Goal: Task Accomplishment & Management: Manage account settings

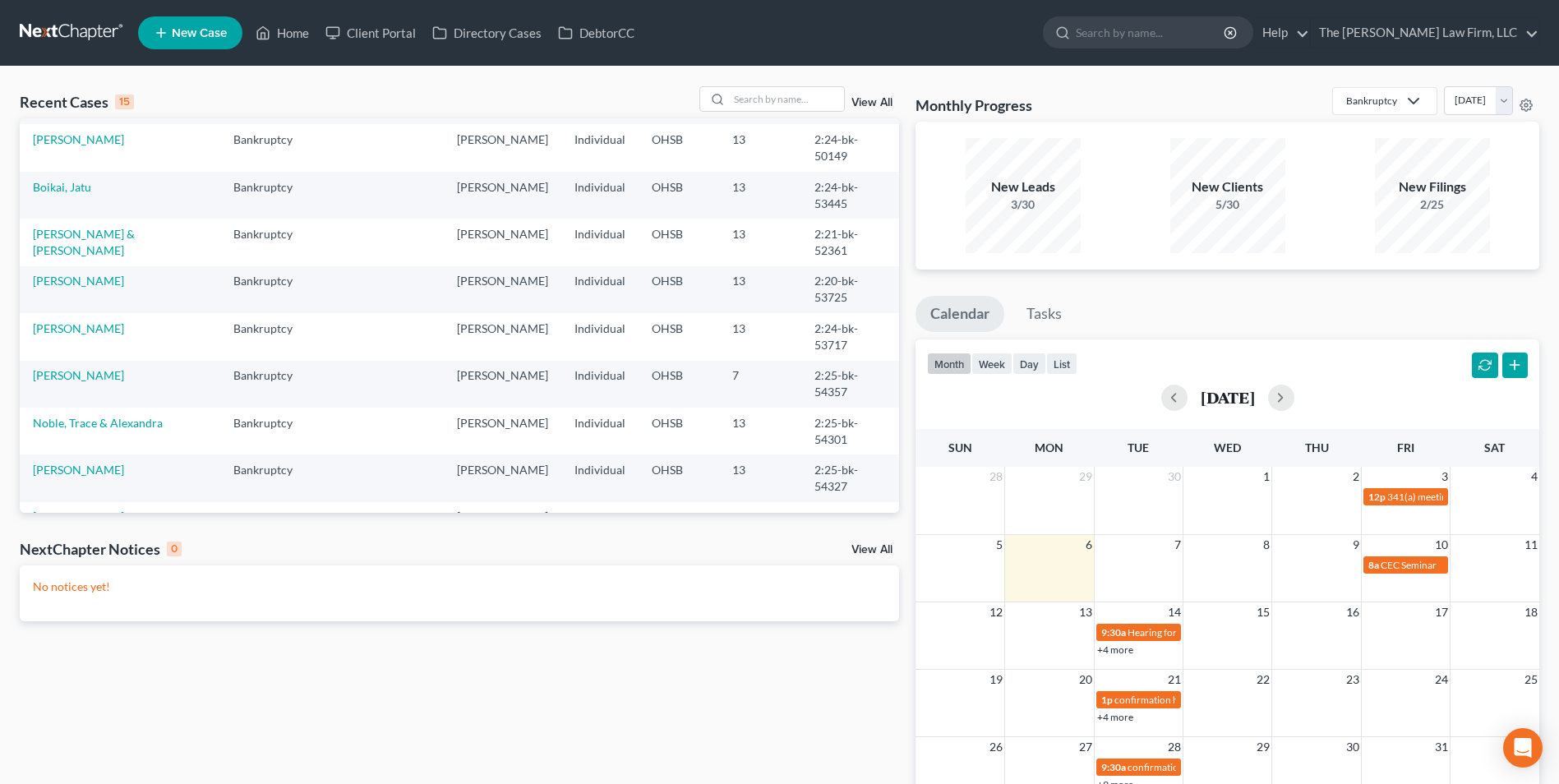
scroll to position [342, 0]
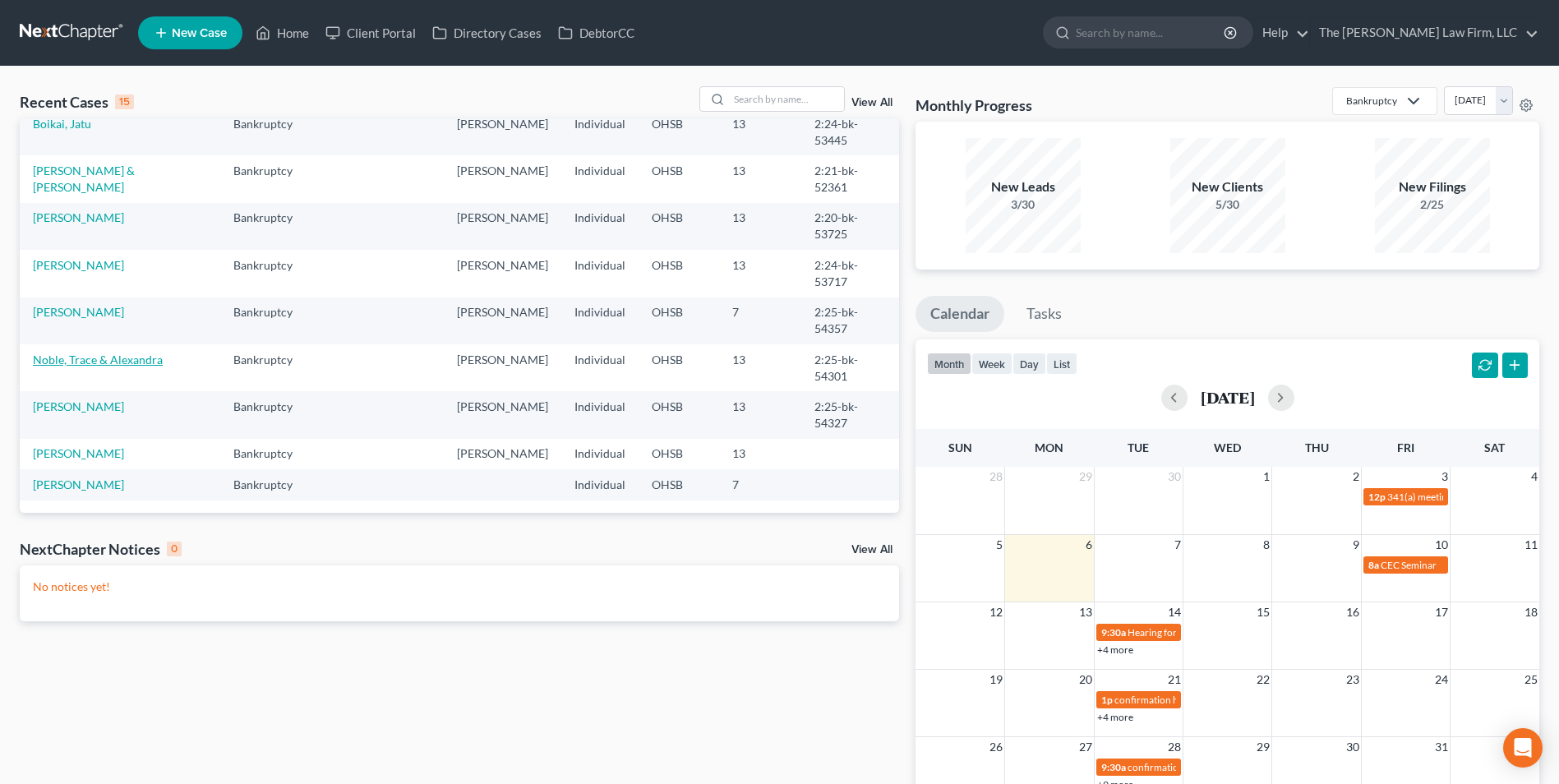
click at [135, 353] on link "Noble, Trace & Alexandra" at bounding box center [98, 359] width 130 height 14
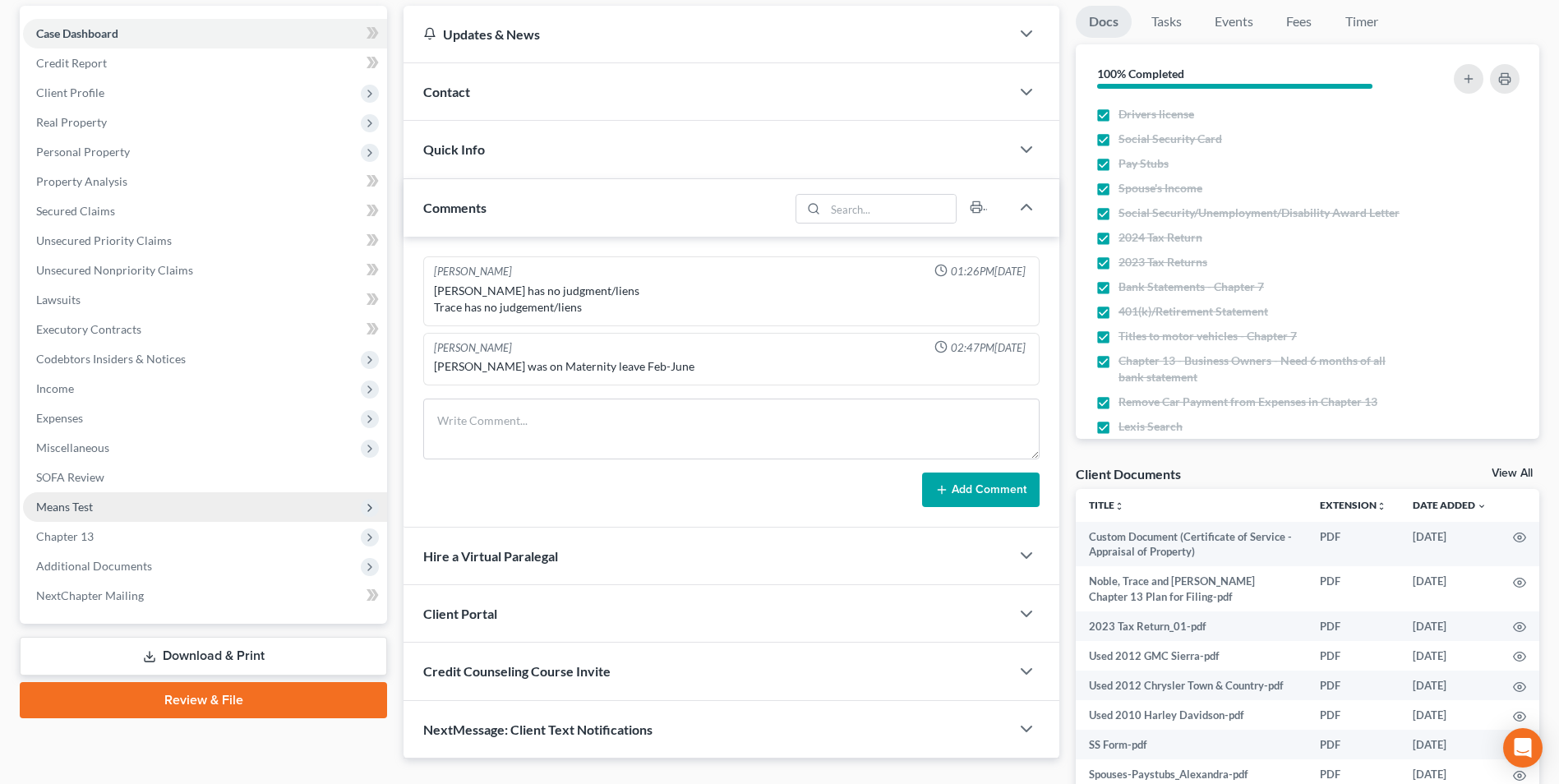
scroll to position [164, 0]
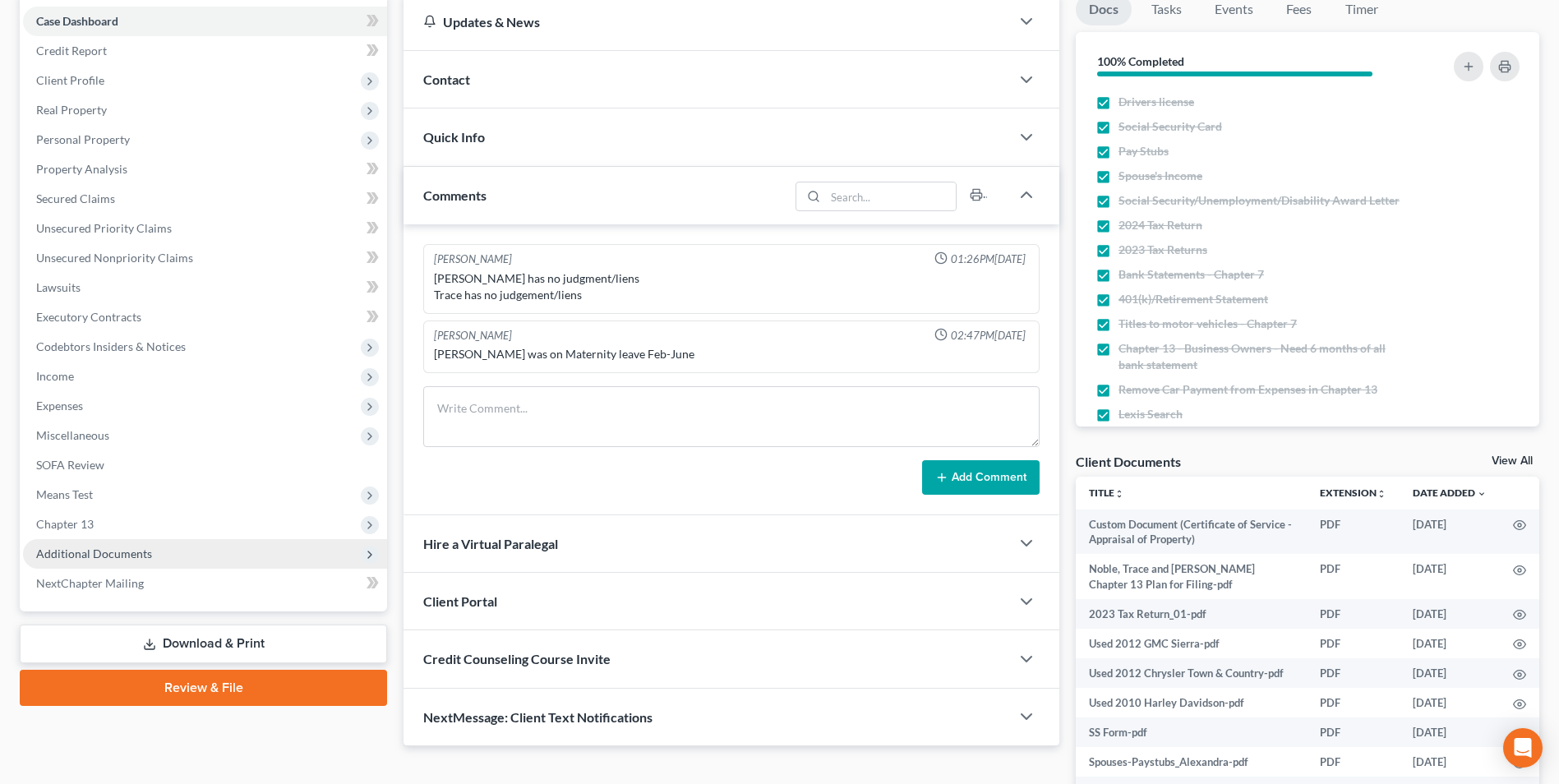
click at [134, 560] on span "Additional Documents" at bounding box center [205, 553] width 364 height 29
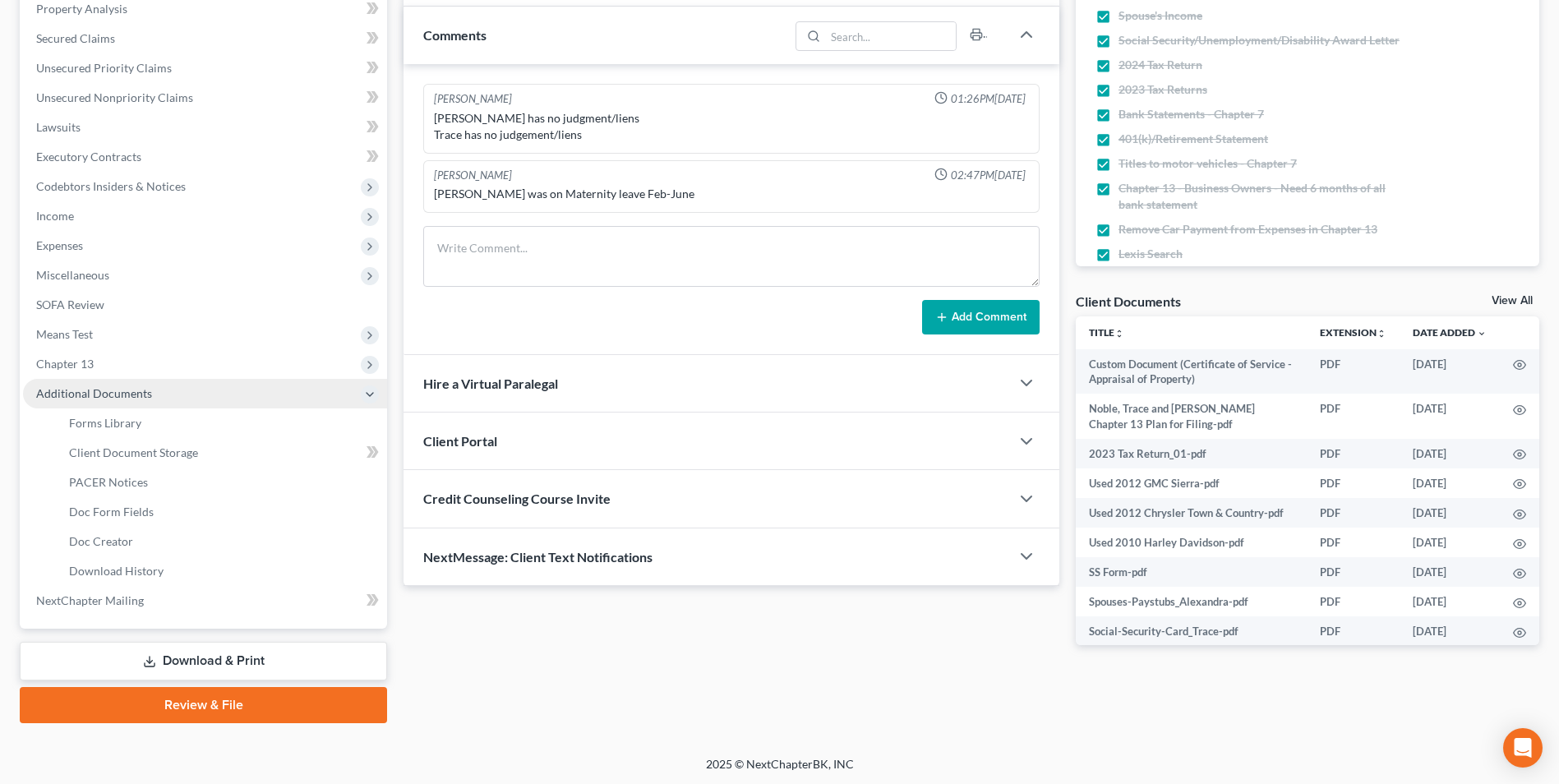
scroll to position [326, 0]
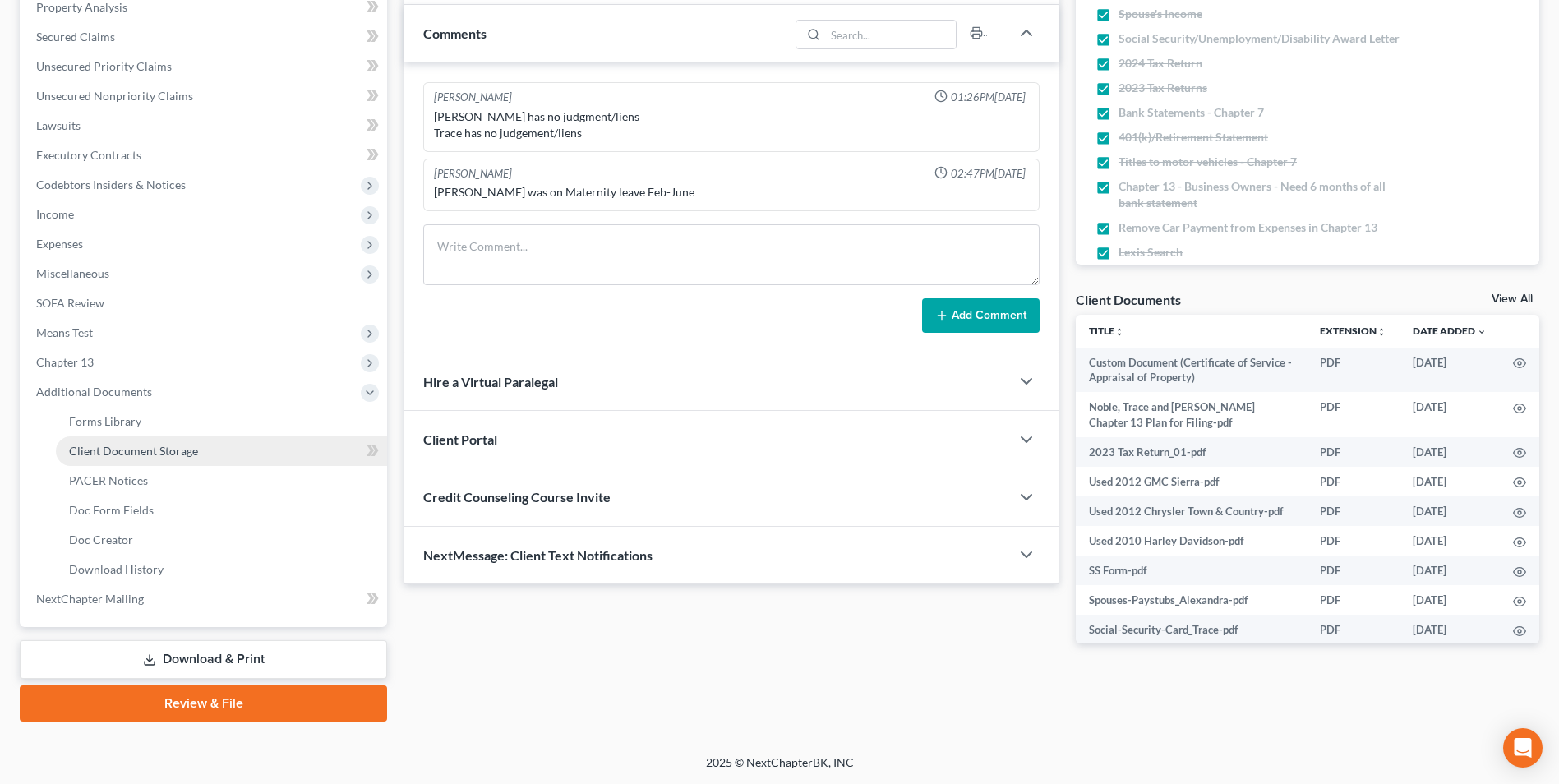
click at [181, 459] on link "Client Document Storage" at bounding box center [221, 451] width 331 height 29
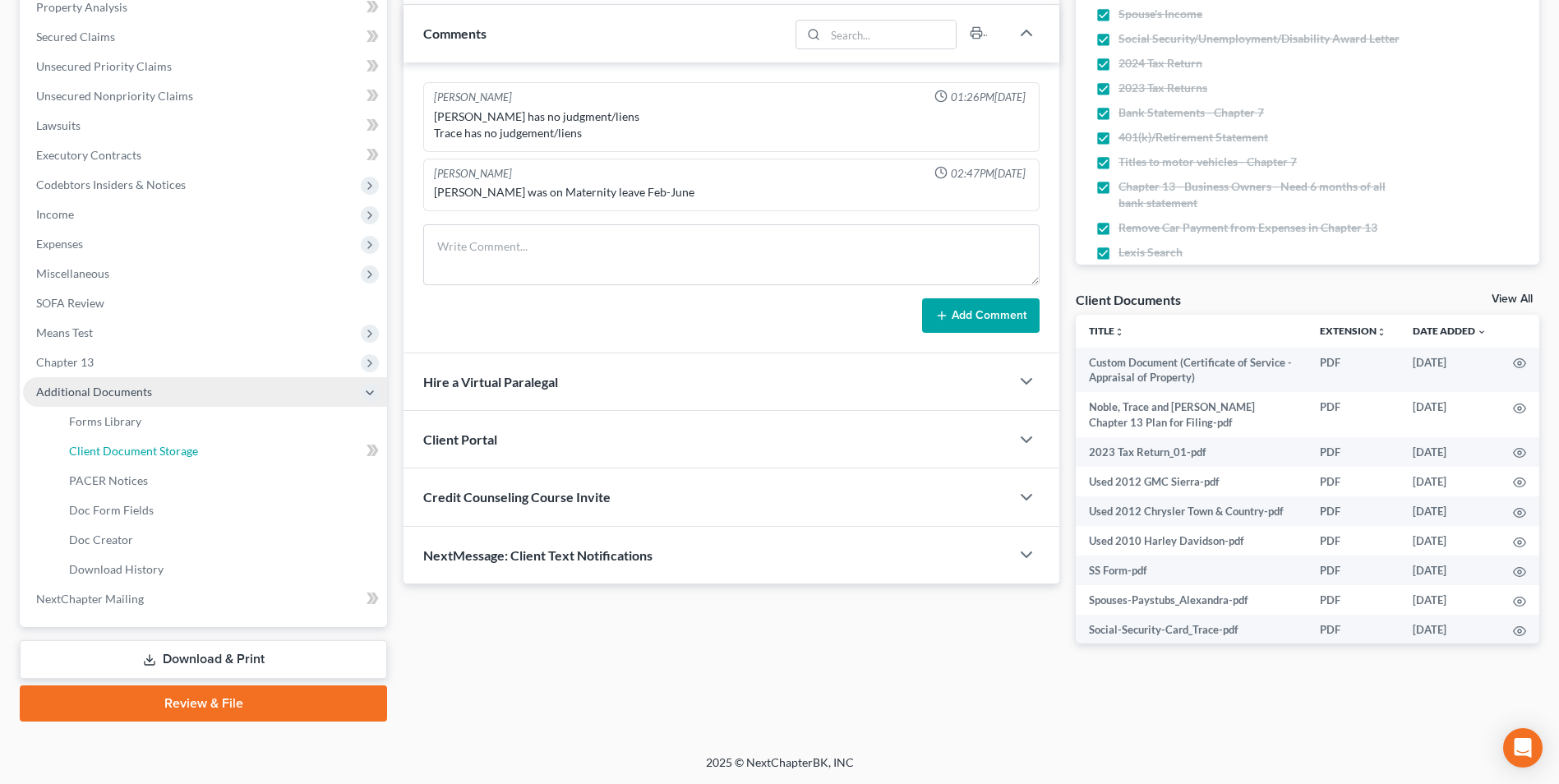
select select "52"
select select "61"
select select "7"
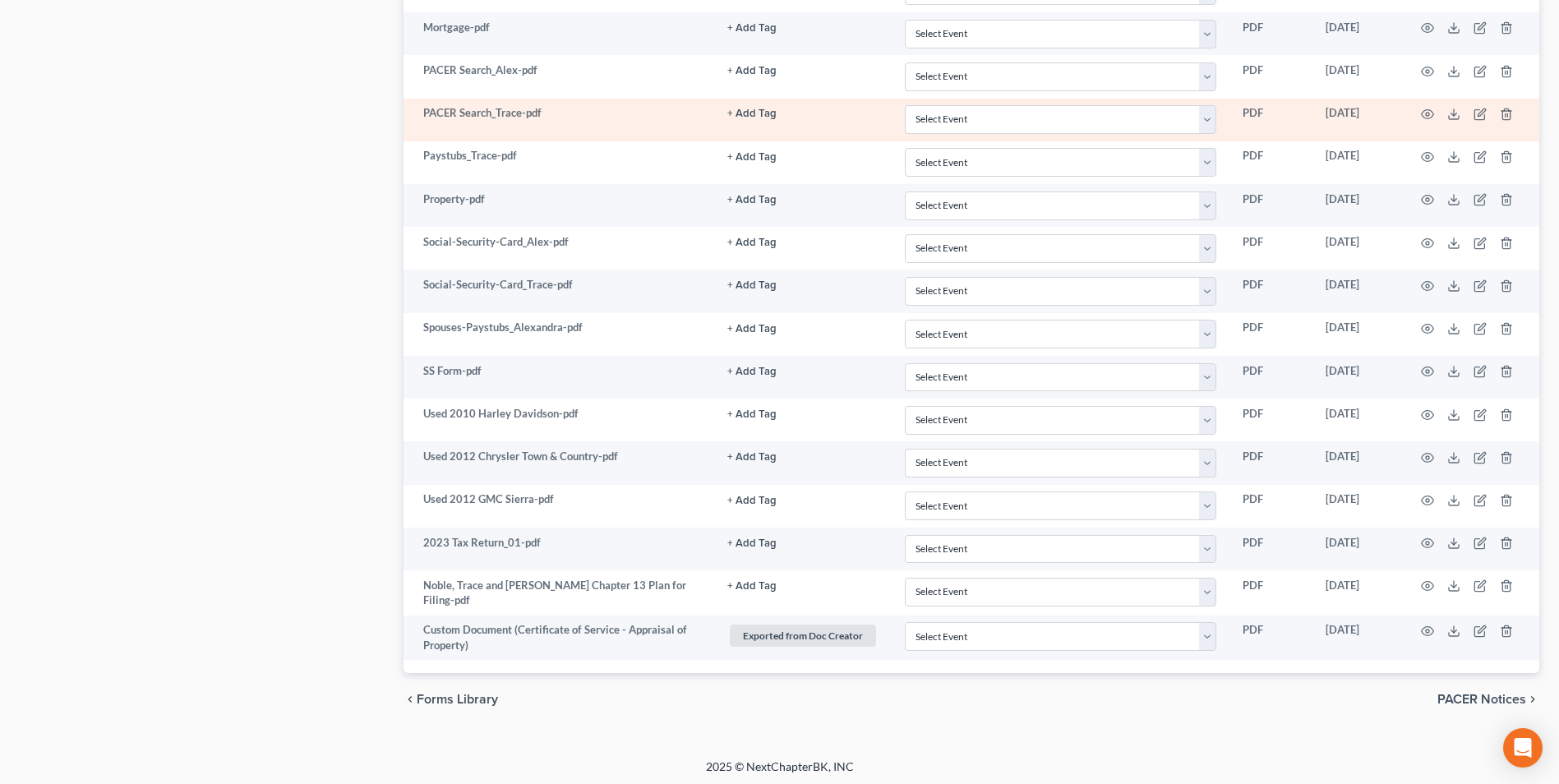
scroll to position [1212, 0]
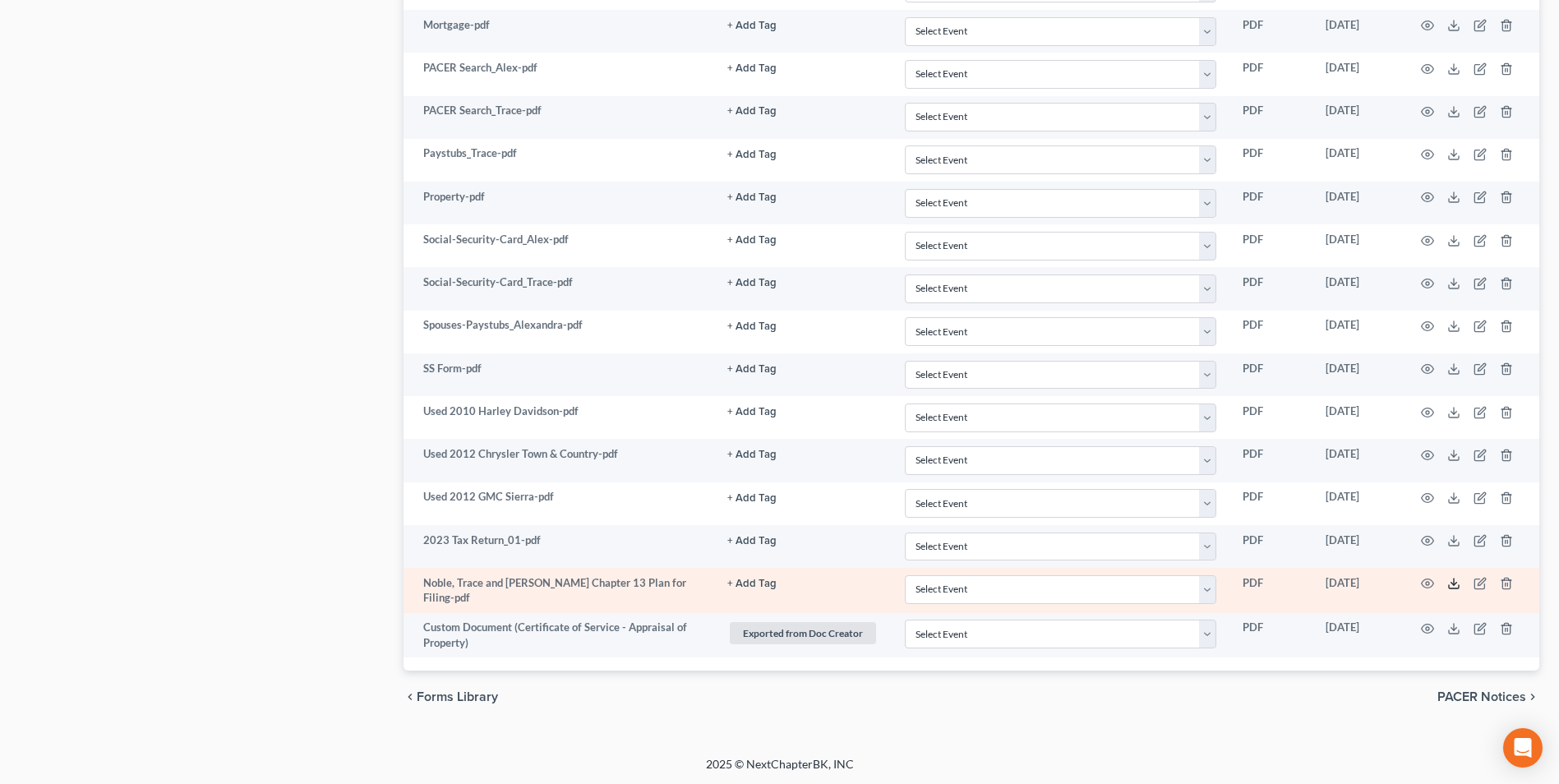
click at [1449, 583] on icon at bounding box center [1454, 584] width 13 height 13
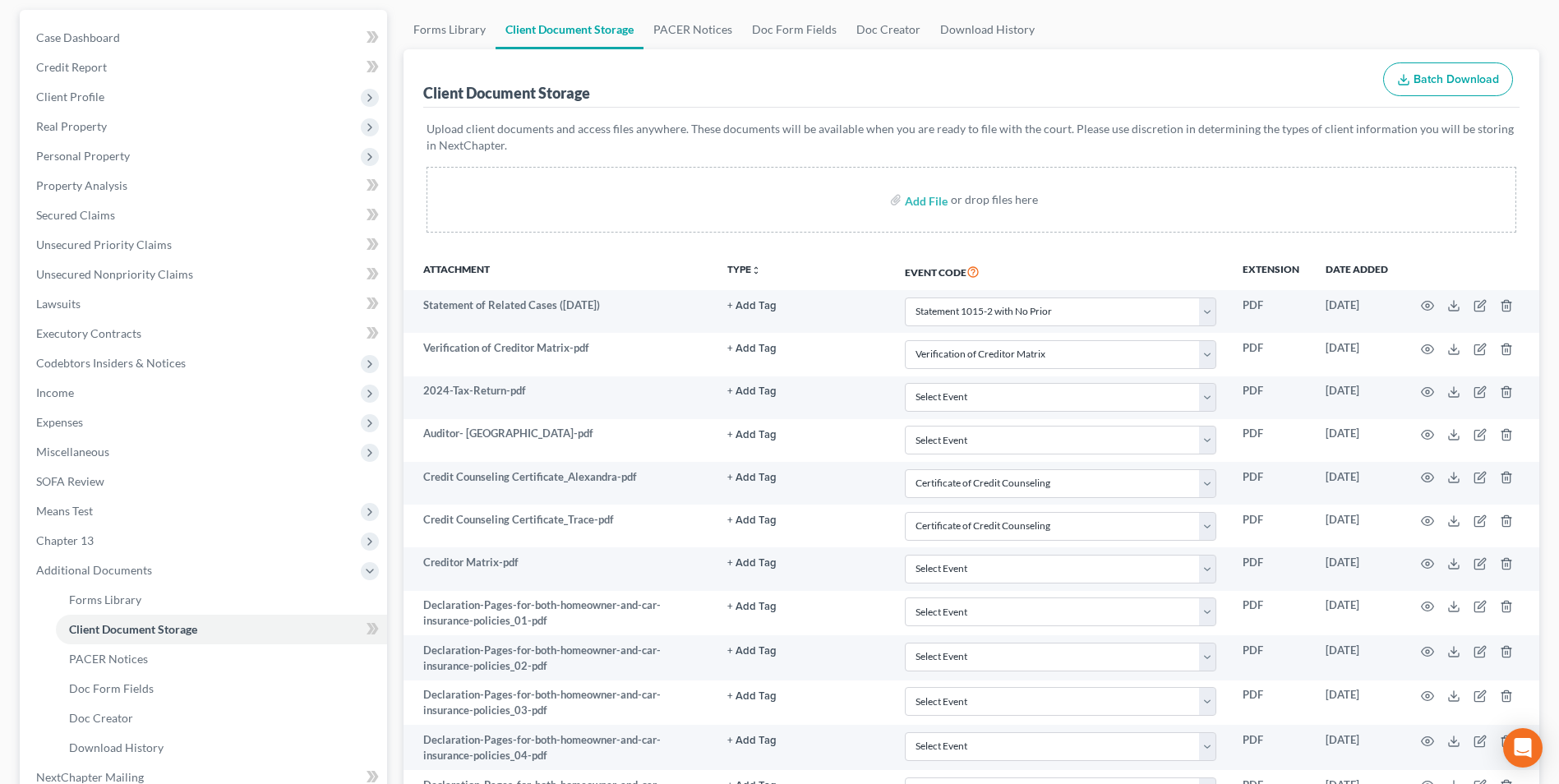
scroll to position [0, 0]
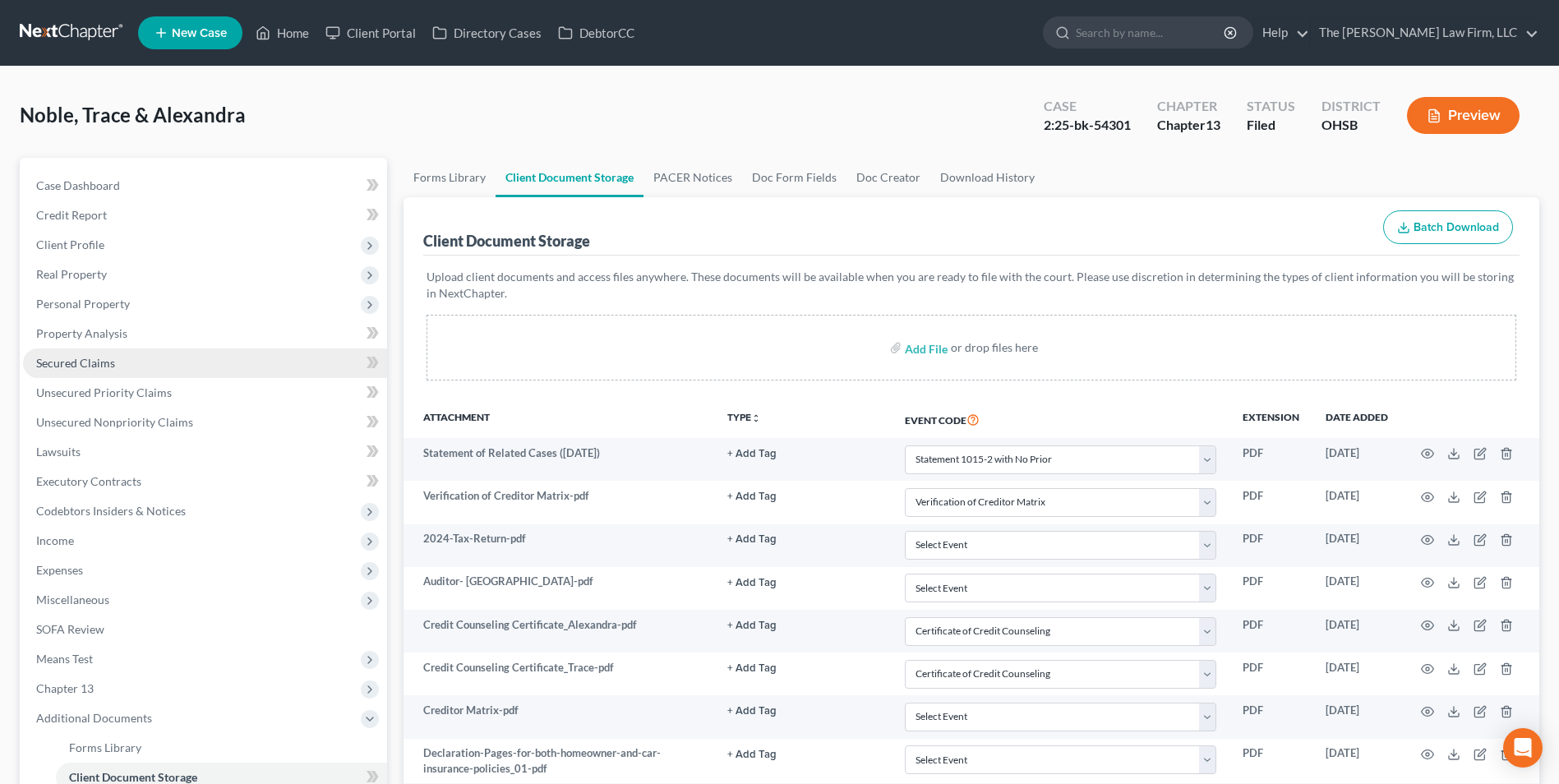
click at [149, 361] on link "Secured Claims" at bounding box center [205, 362] width 364 height 29
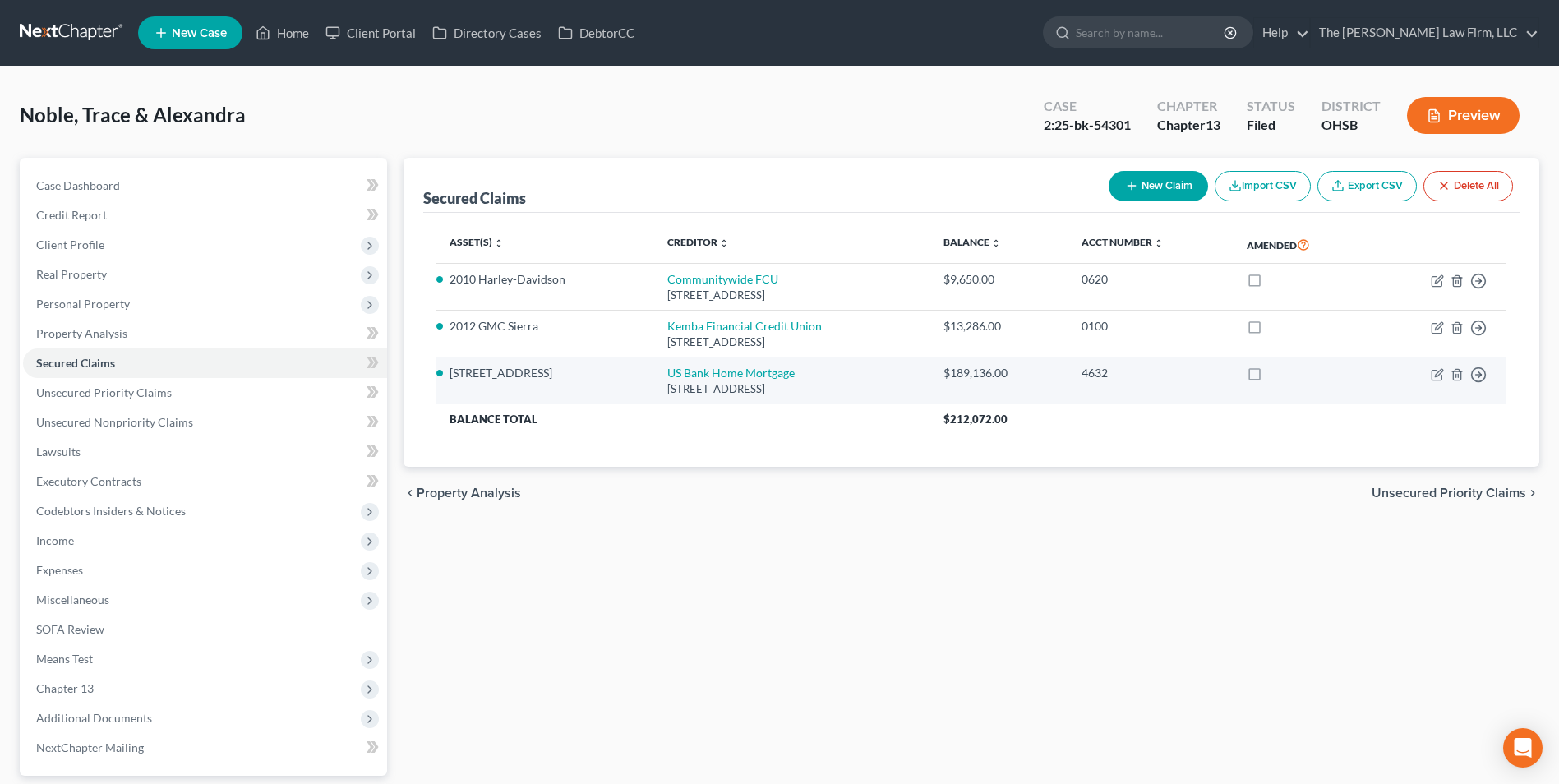
click at [1448, 379] on td "Move to E Move to F Move to G Move to Notice Only" at bounding box center [1439, 381] width 136 height 47
click at [1439, 376] on icon "button" at bounding box center [1438, 375] width 13 height 13
select select "24"
select select "2"
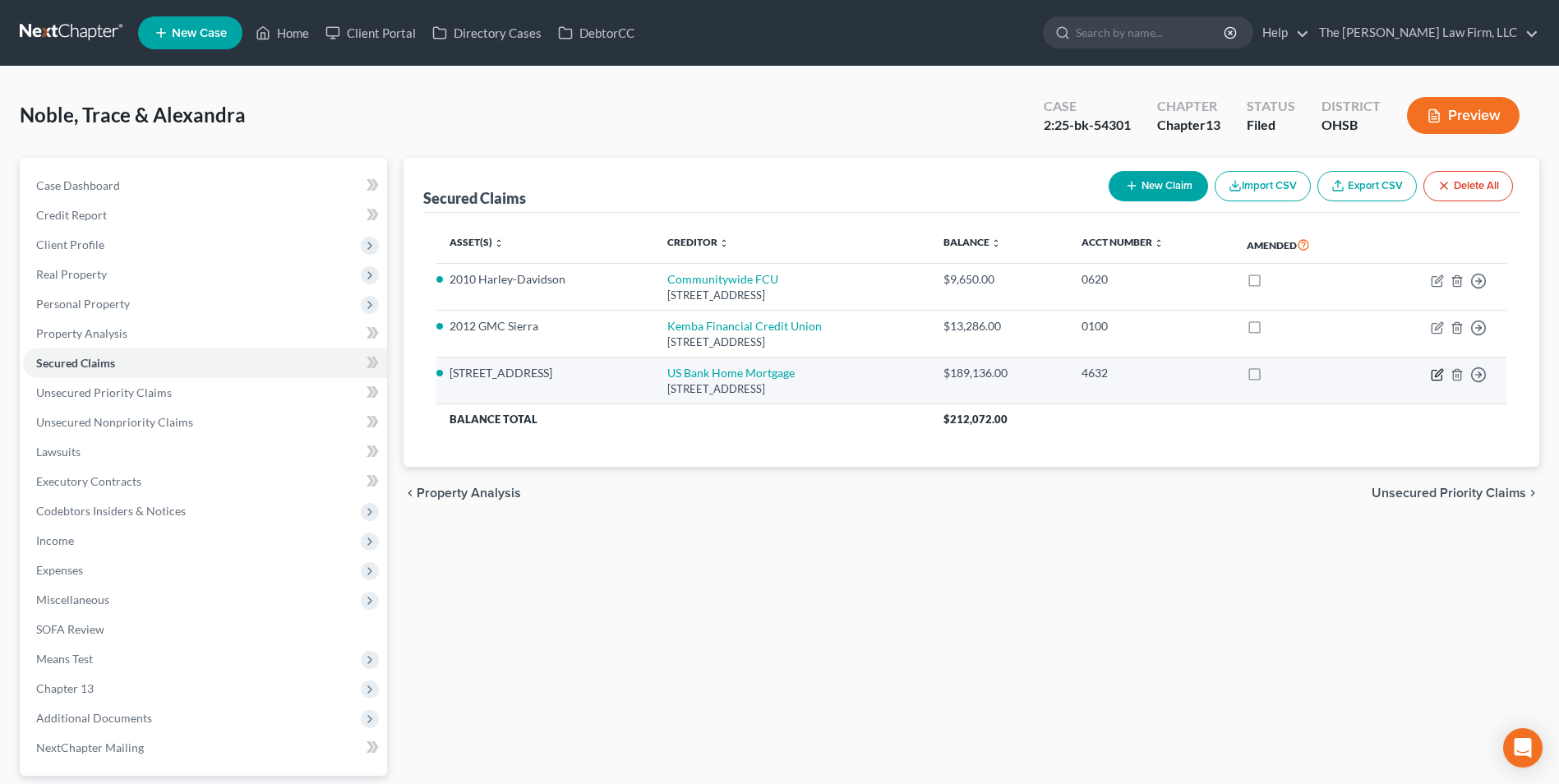
select select "0"
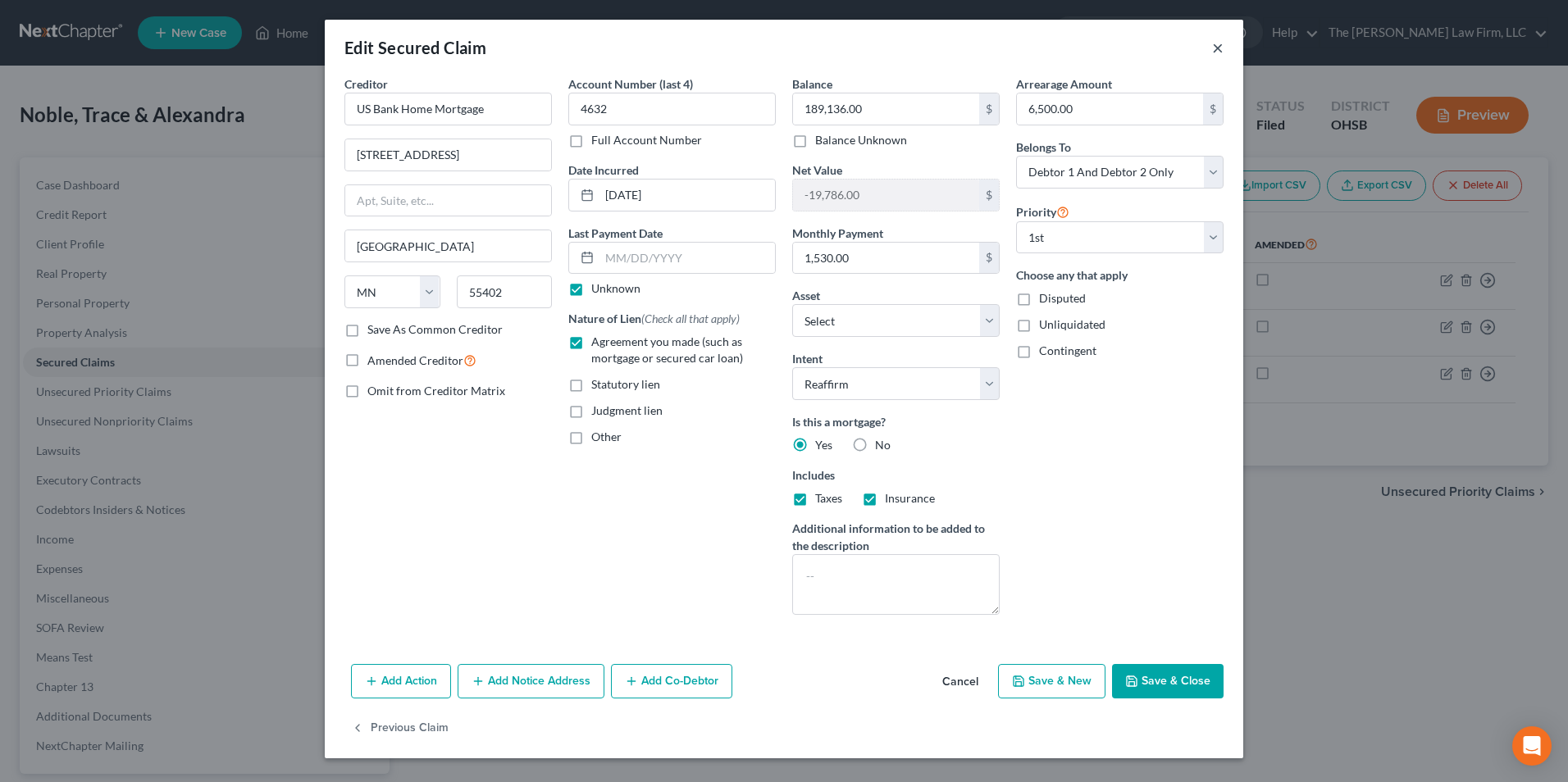
click at [1220, 52] on button "×" at bounding box center [1217, 47] width 11 height 20
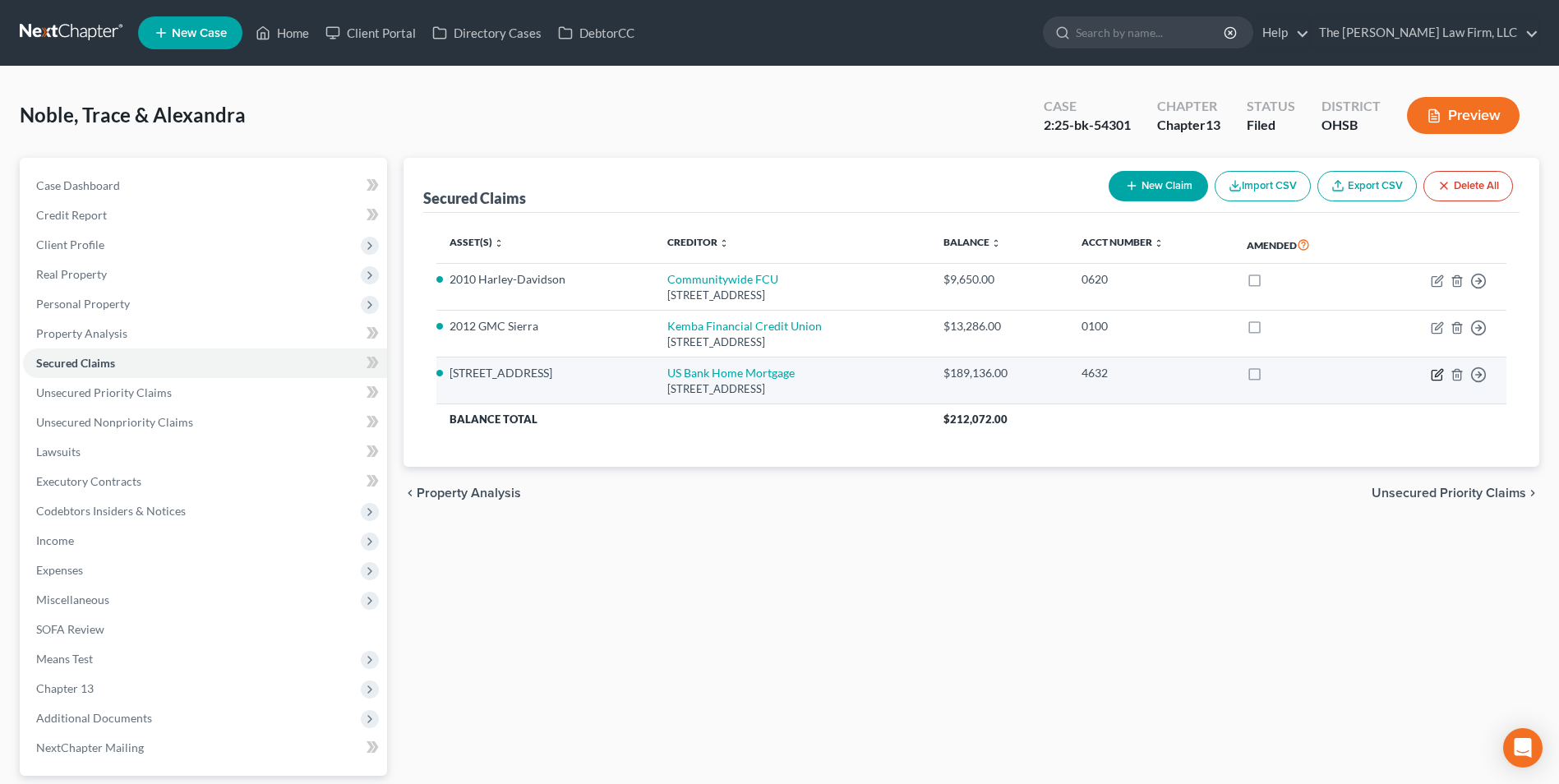
click at [1433, 379] on icon "button" at bounding box center [1438, 375] width 13 height 13
select select "24"
select select "3"
select select "2"
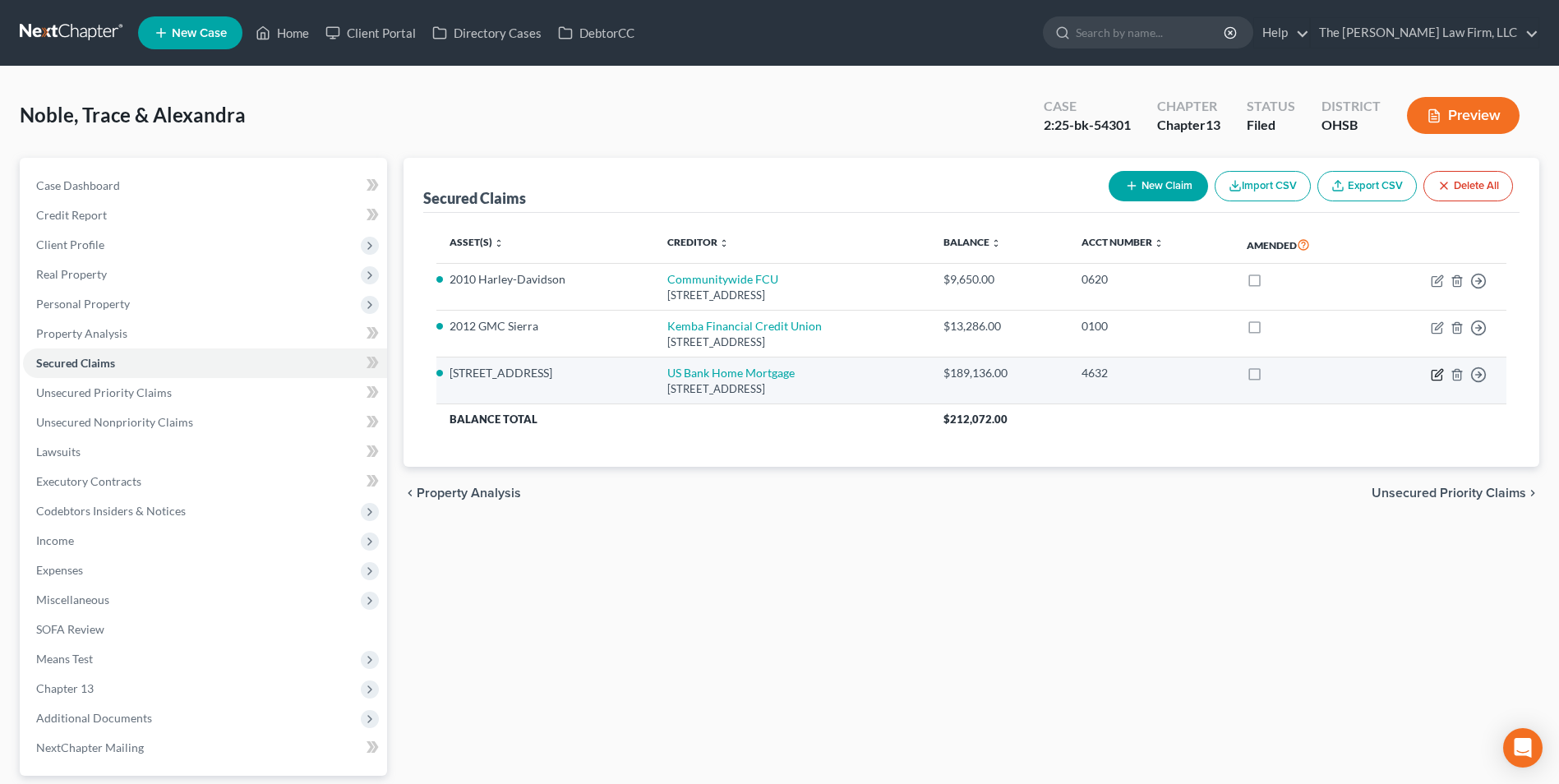
select select "0"
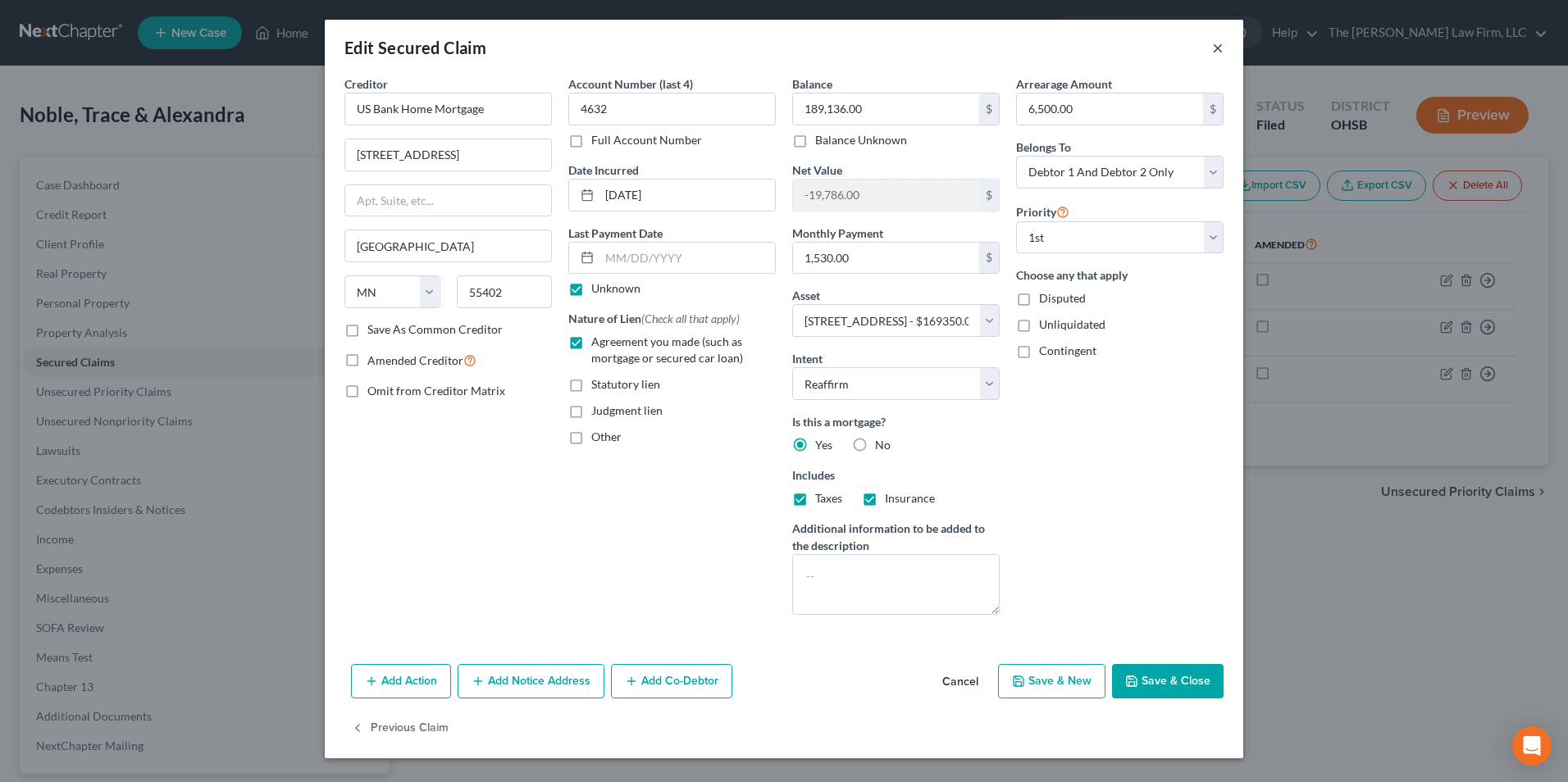
click at [1219, 45] on button "×" at bounding box center [1217, 47] width 11 height 20
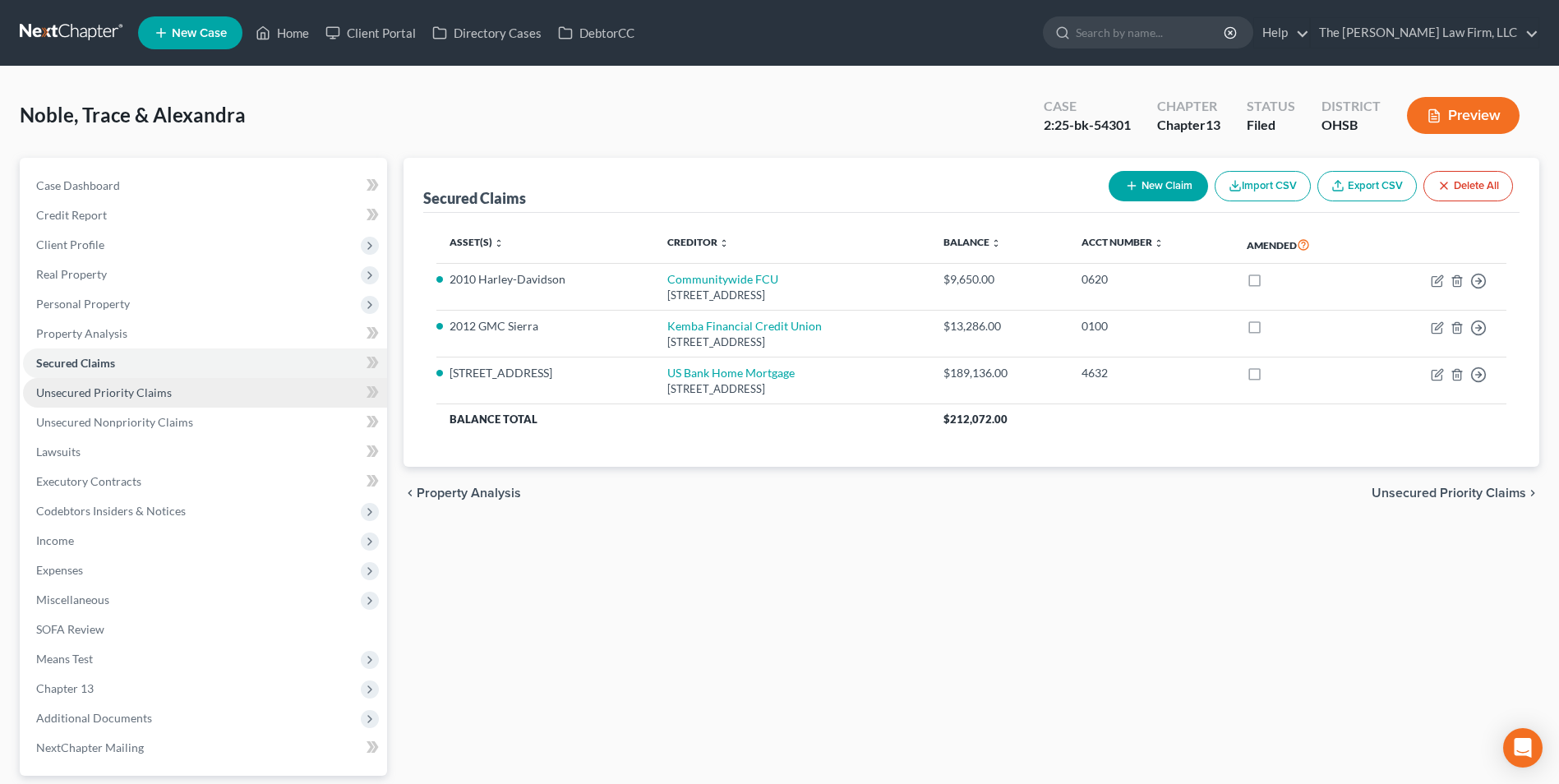
click at [194, 395] on link "Unsecured Priority Claims" at bounding box center [205, 392] width 364 height 29
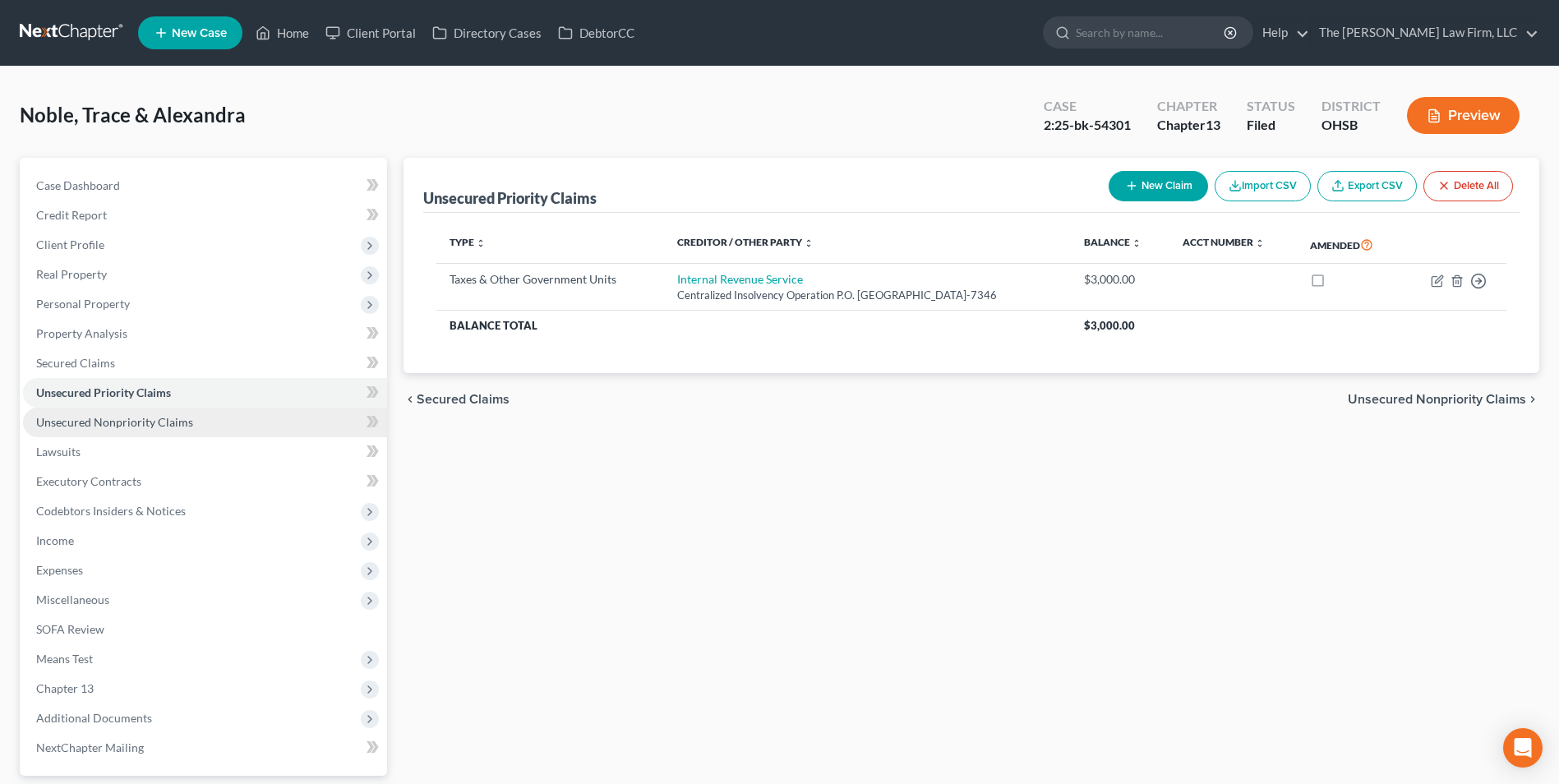
click at [117, 426] on span "Unsecured Nonpriority Claims" at bounding box center [114, 422] width 157 height 14
